Goal: Information Seeking & Learning: Learn about a topic

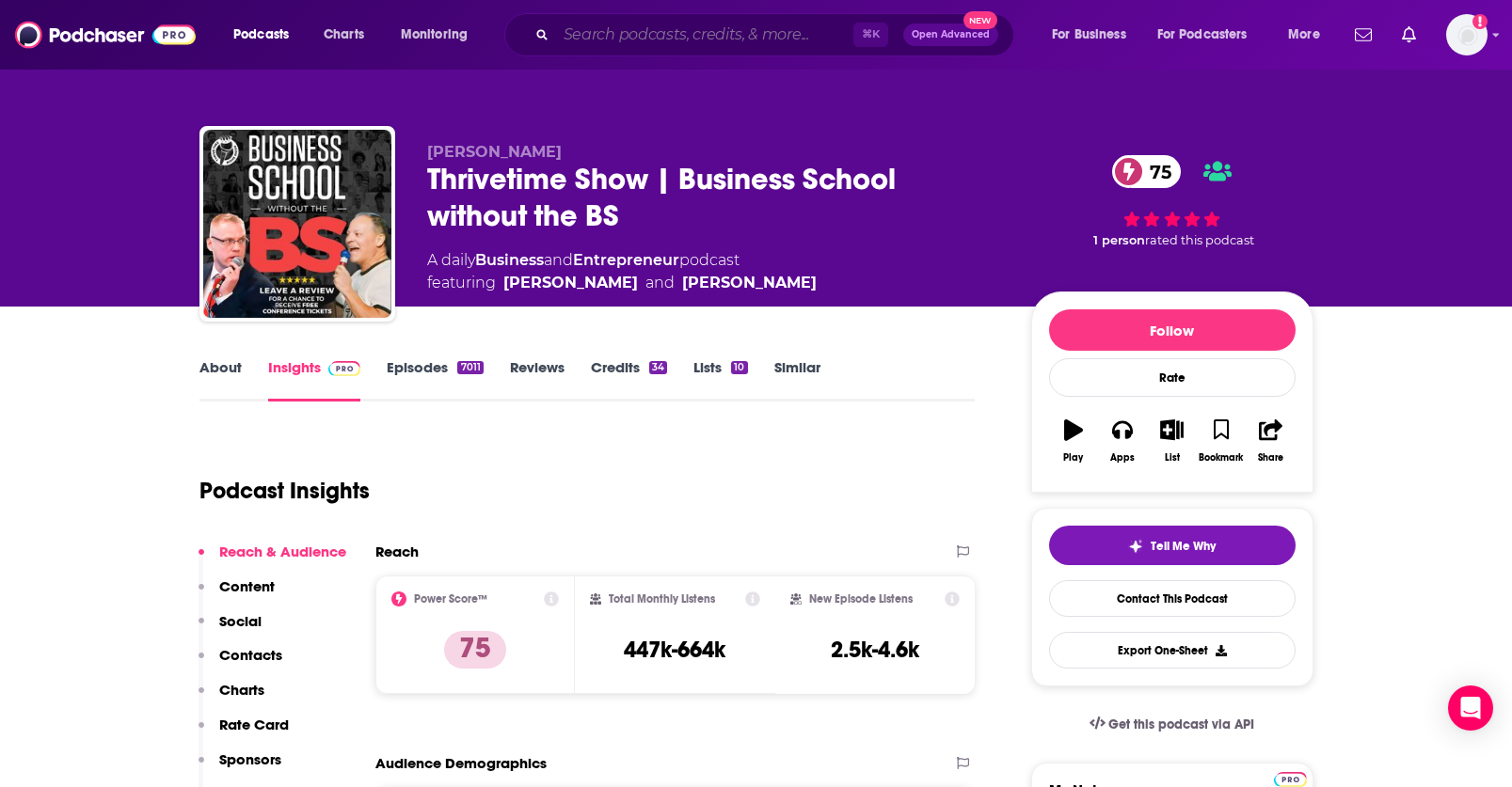
click at [584, 40] on input "Search podcasts, credits, & more..." at bounding box center [704, 35] width 297 height 30
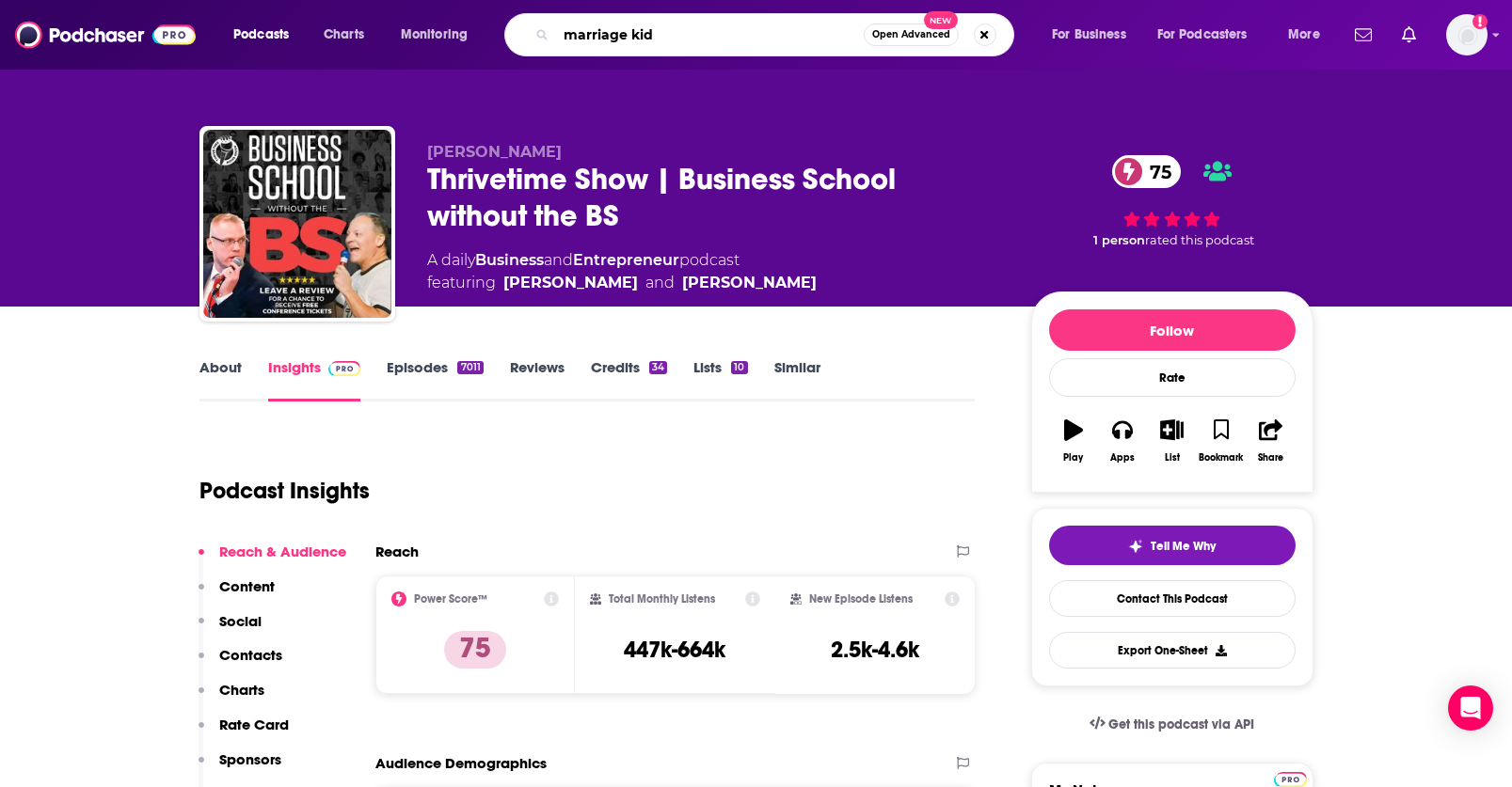
type input "marriage kids"
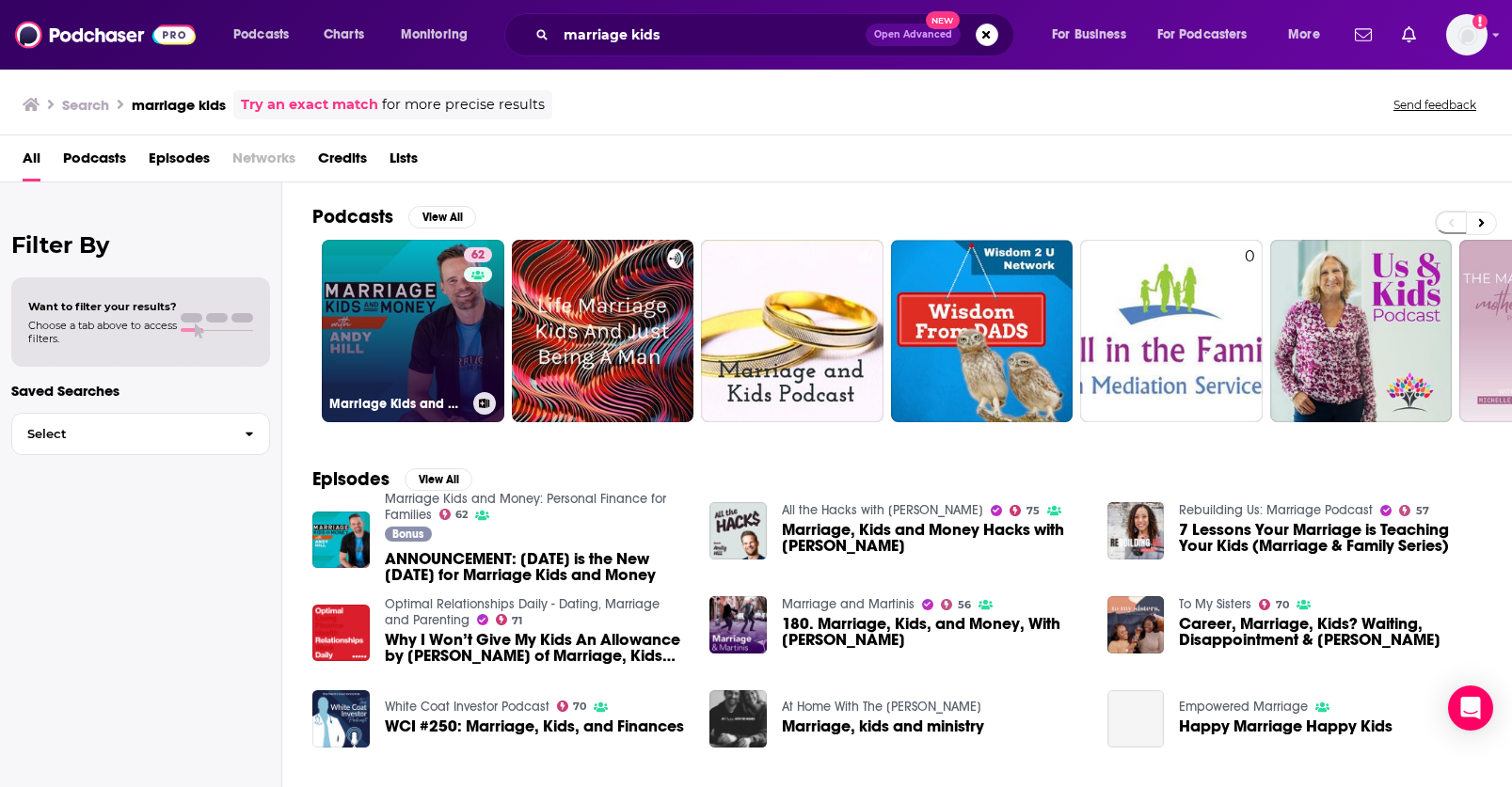
click at [409, 368] on link "62 Marriage Kids and Money: Personal Finance for Families" at bounding box center [413, 331] width 182 height 182
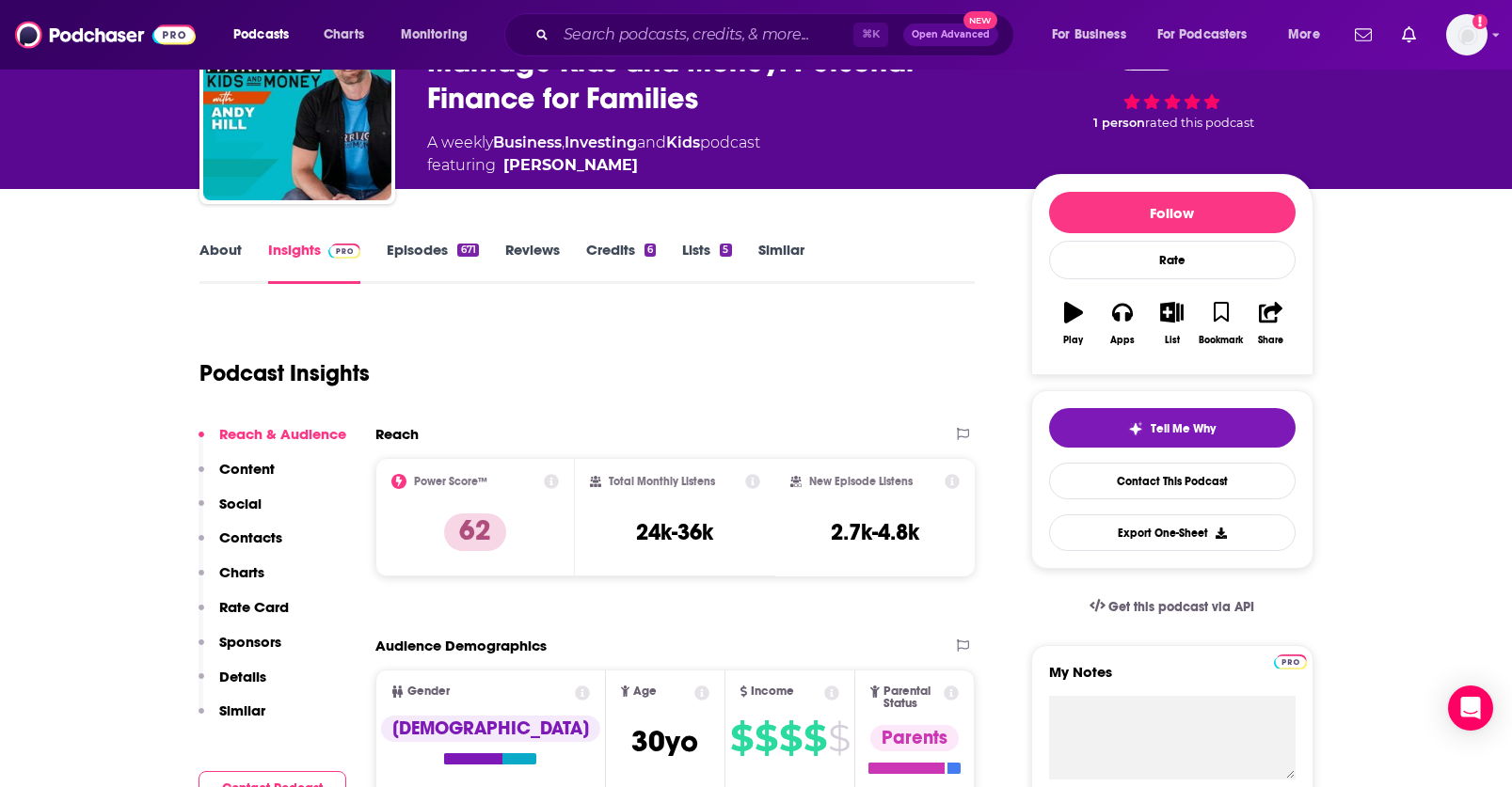
scroll to position [10, 0]
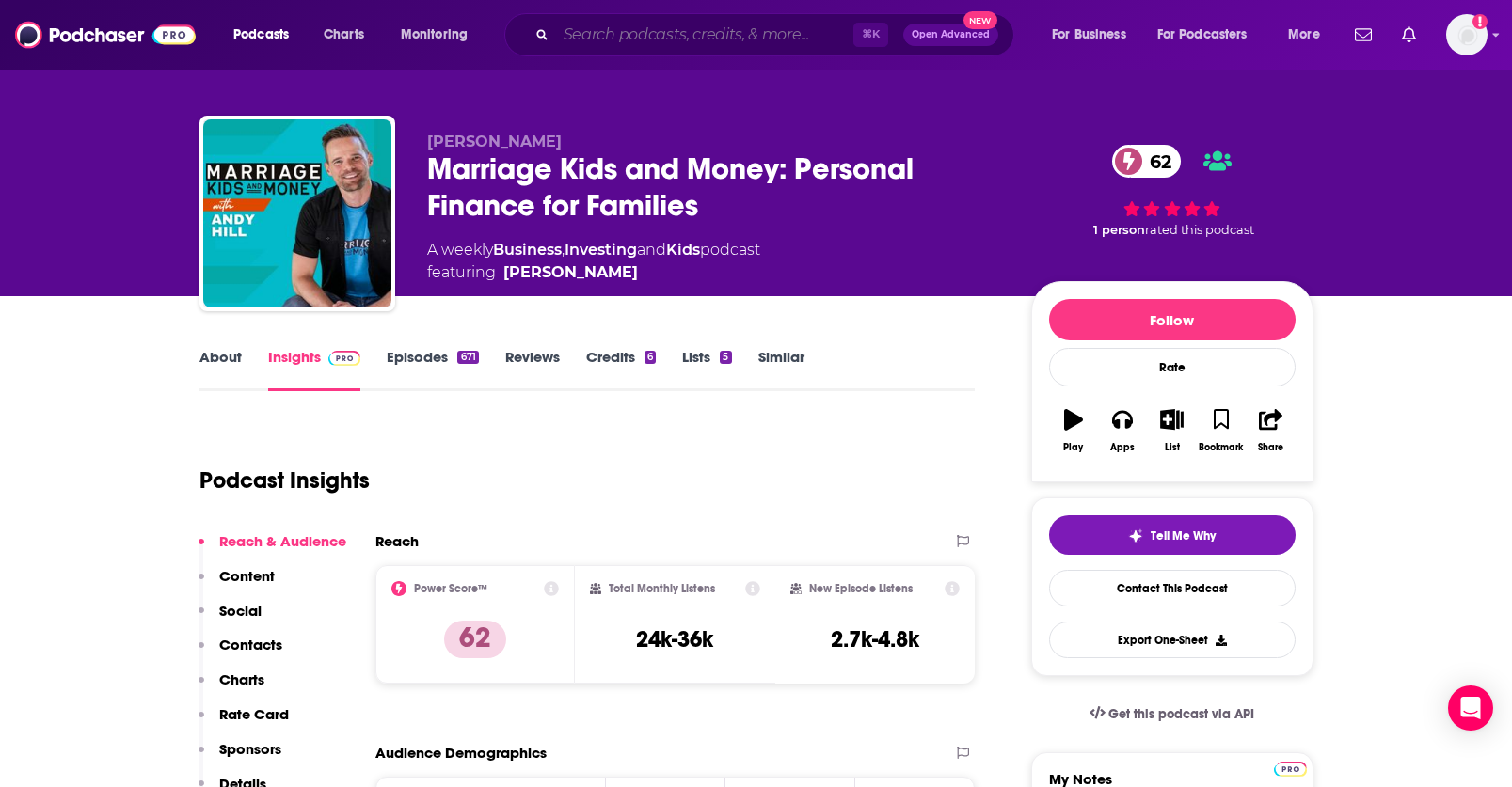
click at [656, 45] on input "Search podcasts, credits, & more..." at bounding box center [704, 35] width 297 height 30
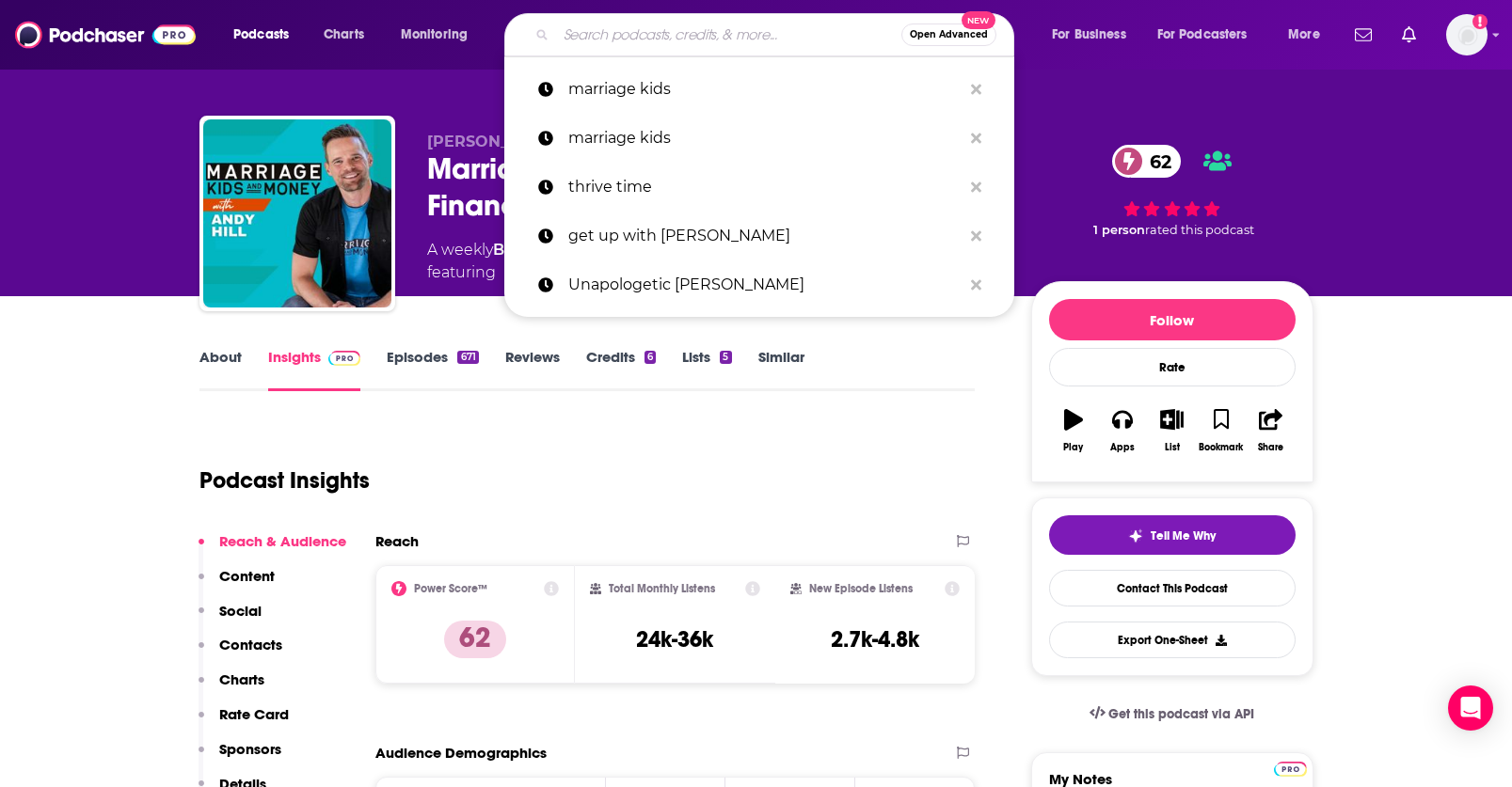
paste input "Coffee and [DEMOGRAPHIC_DATA] Time"
type input "Coffee and [DEMOGRAPHIC_DATA] Time"
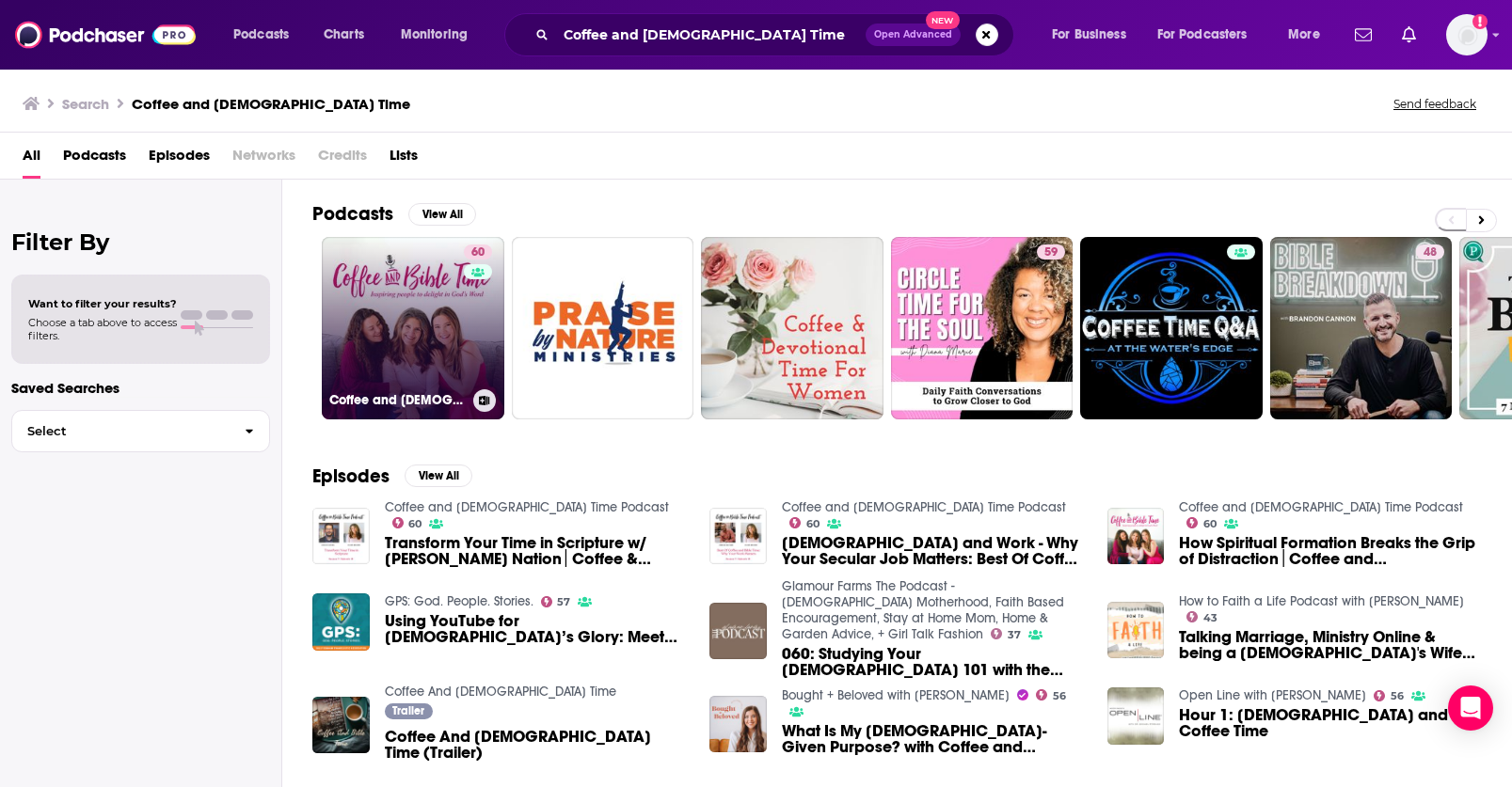
click at [449, 357] on link "60 Coffee and [DEMOGRAPHIC_DATA] Time Podcast" at bounding box center [413, 328] width 182 height 182
